Goal: Transaction & Acquisition: Purchase product/service

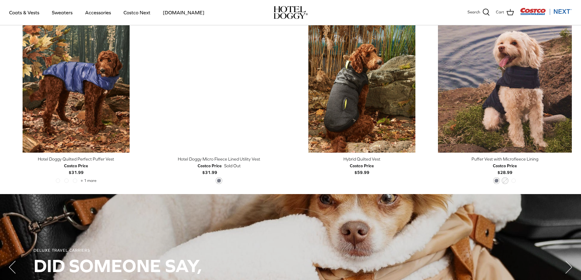
scroll to position [407, 0]
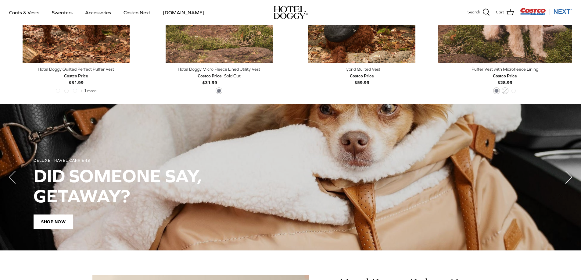
click at [572, 176] on icon "Right" at bounding box center [569, 177] width 24 height 24
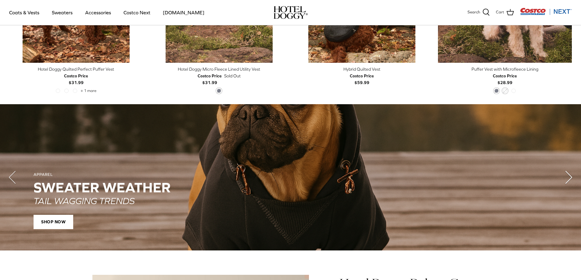
click at [568, 177] on polyline "Next" at bounding box center [569, 177] width 6 height 12
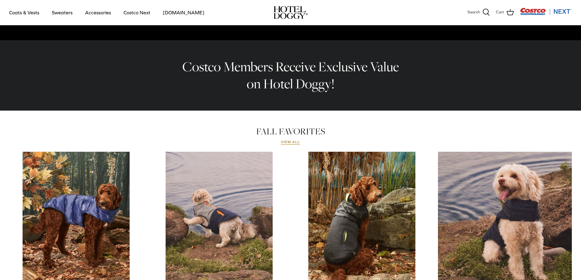
scroll to position [153, 0]
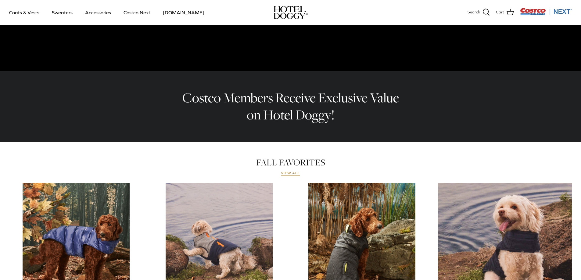
click at [289, 174] on link "View all" at bounding box center [291, 173] width 20 height 5
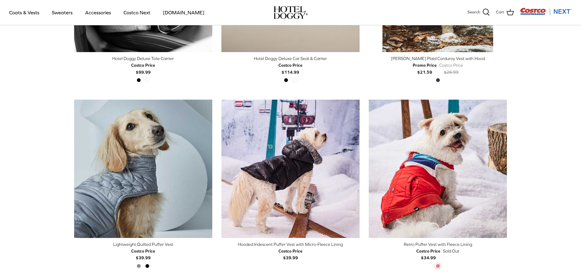
scroll to position [1271, 0]
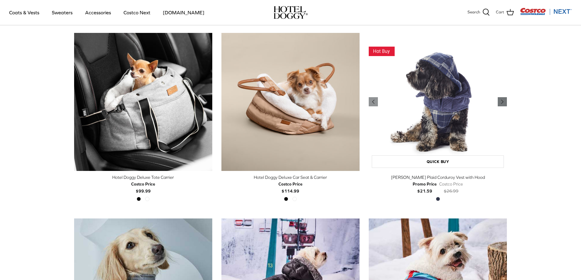
click at [502, 102] on polyline "Previous" at bounding box center [502, 102] width 2 height 4
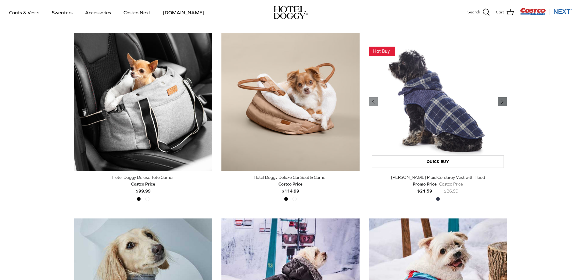
click at [502, 102] on polyline "Previous" at bounding box center [502, 102] width 2 height 4
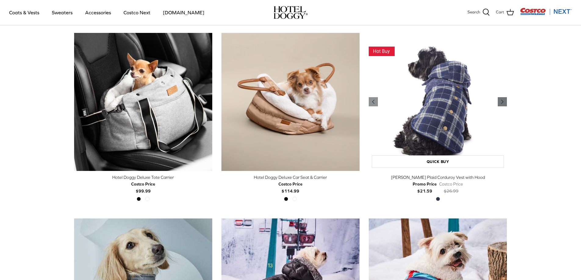
click at [502, 102] on polyline "Previous" at bounding box center [502, 102] width 2 height 4
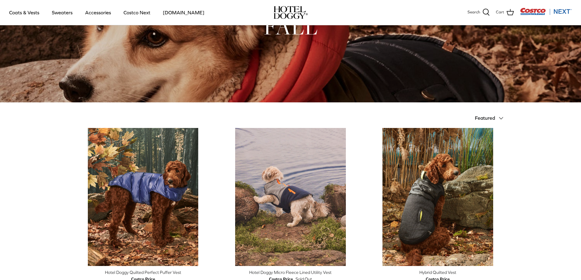
scroll to position [0, 0]
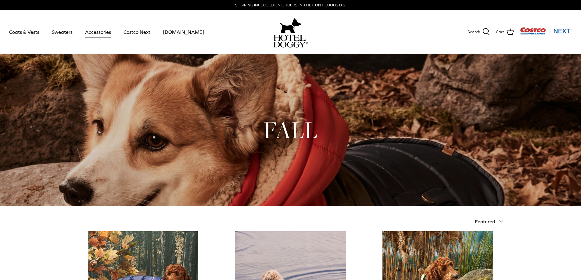
click at [89, 34] on link "Accessories" at bounding box center [98, 32] width 37 height 21
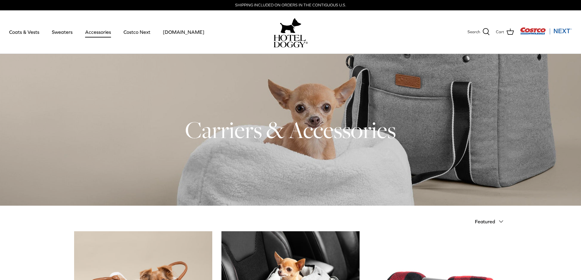
click at [527, 30] on img "Costco Next" at bounding box center [546, 31] width 52 height 8
